Goal: Check status: Check status

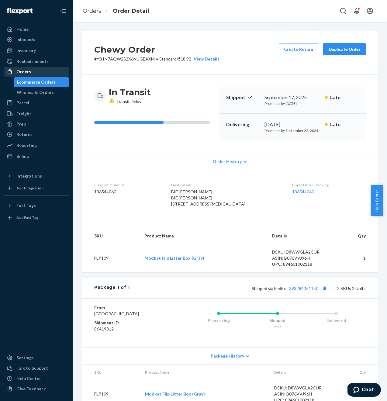
click at [45, 73] on div "Orders" at bounding box center [36, 72] width 65 height 9
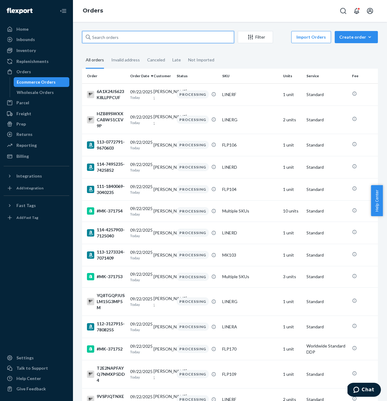
click at [128, 36] on input "text" at bounding box center [158, 37] width 152 height 12
paste input "E9RWSSEBH6QWB71SUE5G"
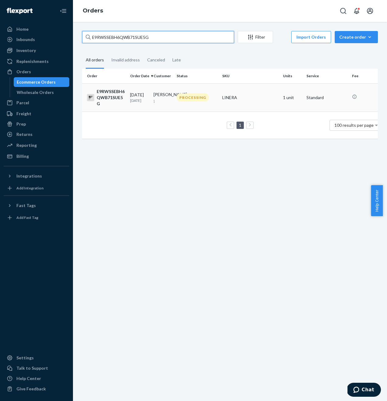
type input "E9RWSSEBH6QWB71SUE5G"
click at [128, 94] on td "[DATE] [DATE]" at bounding box center [139, 97] width 23 height 28
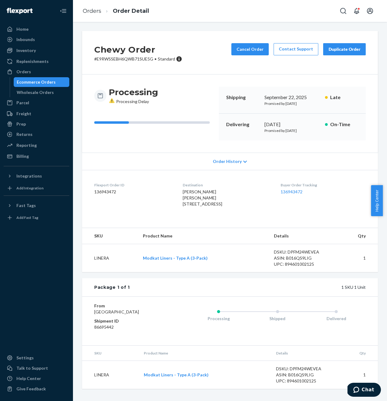
drag, startPoint x: 176, startPoint y: 202, endPoint x: 256, endPoint y: 210, distance: 81.0
click at [256, 207] on div "[PERSON_NAME] [PERSON_NAME] [STREET_ADDRESS]" at bounding box center [227, 198] width 88 height 18
copy span "[STREET_ADDRESS]"
click at [195, 38] on div "Chewy Order # E9RWSSEBH6QWB71SUE5G • Standard Cancel Order Contact Support Dupl…" at bounding box center [230, 53] width 296 height 44
click at [21, 30] on div "Home" at bounding box center [22, 29] width 12 height 6
